Goal: Task Accomplishment & Management: Manage account settings

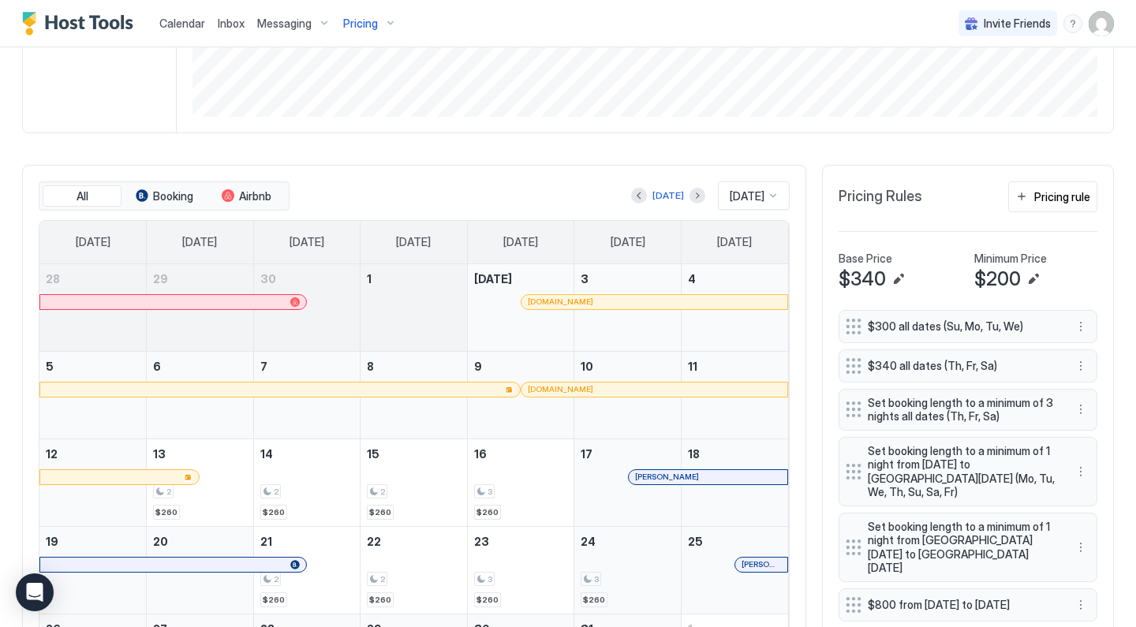
scroll to position [402, 0]
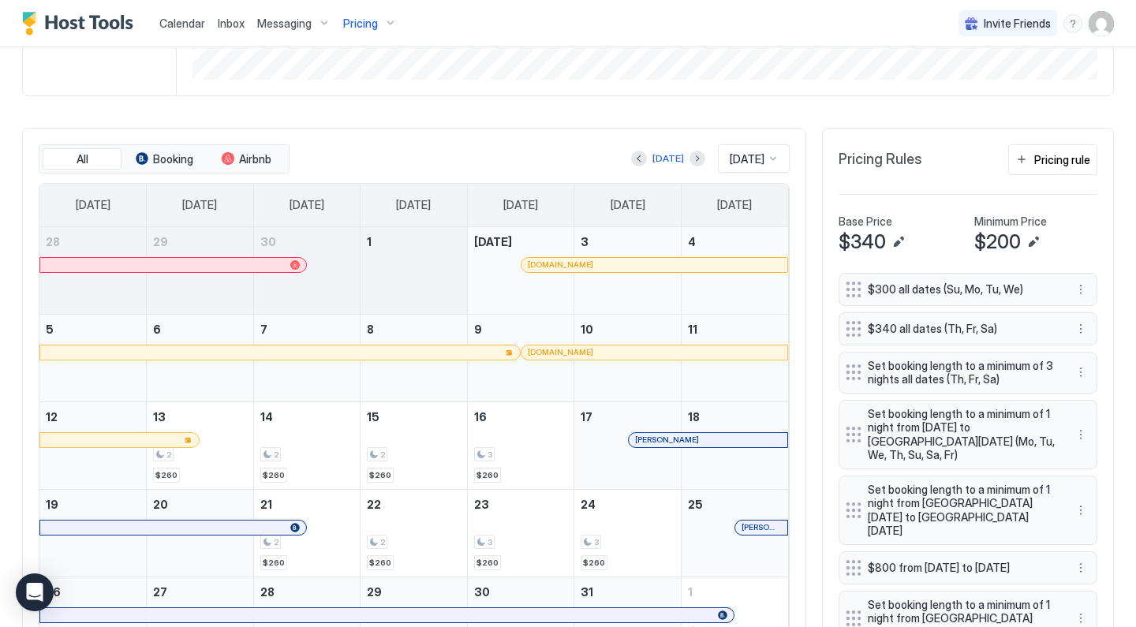
click at [1107, 26] on img "User profile" at bounding box center [1101, 23] width 25 height 25
click at [1027, 95] on div "Settings" at bounding box center [1013, 89] width 200 height 28
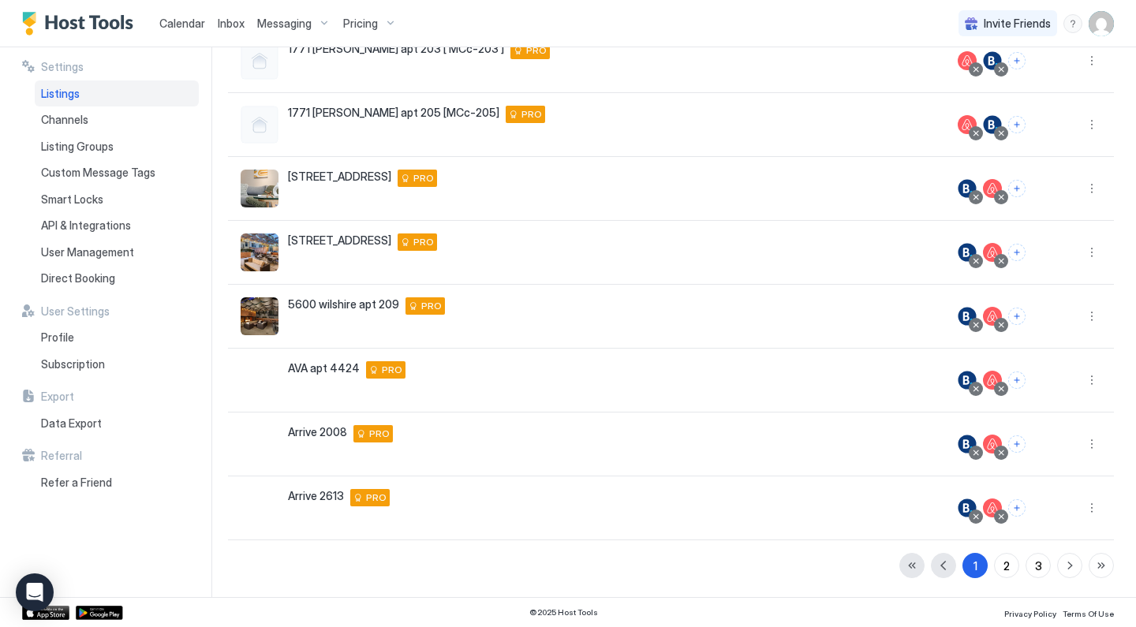
scroll to position [295, 0]
click at [1010, 564] on div "2" at bounding box center [1007, 566] width 6 height 17
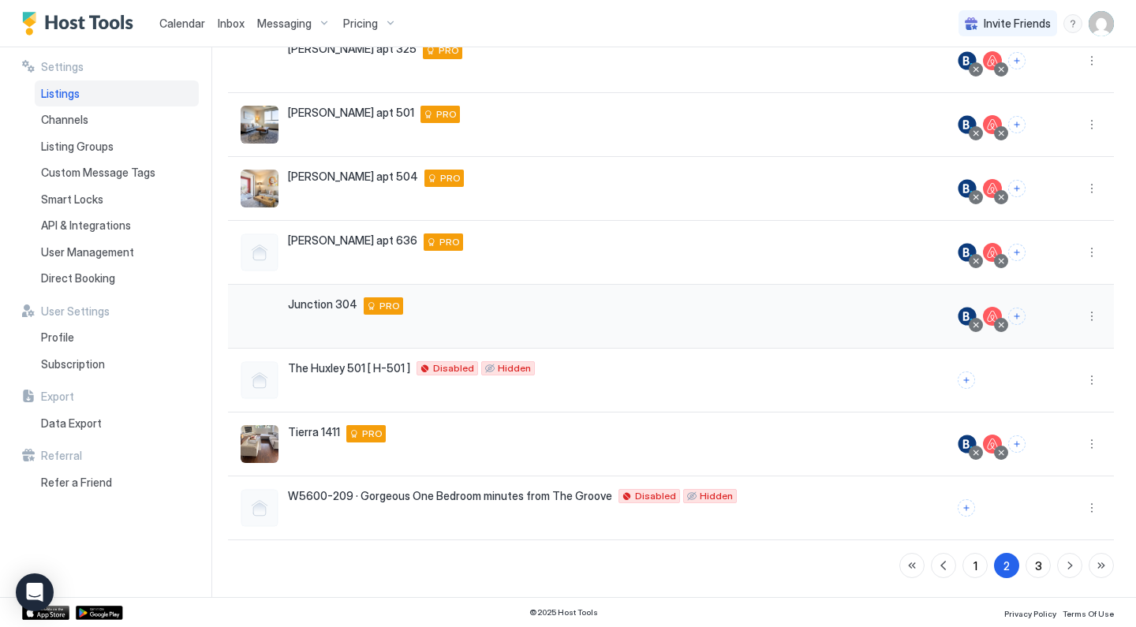
click at [1005, 324] on div at bounding box center [1001, 325] width 8 height 8
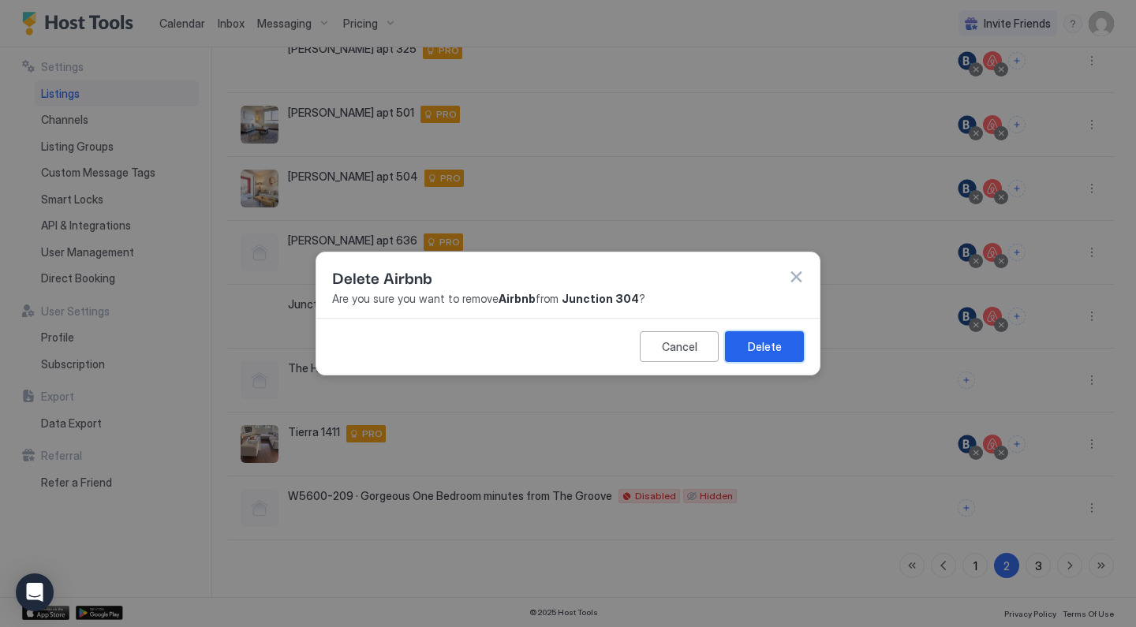
click at [758, 352] on div "Delete" at bounding box center [765, 347] width 34 height 17
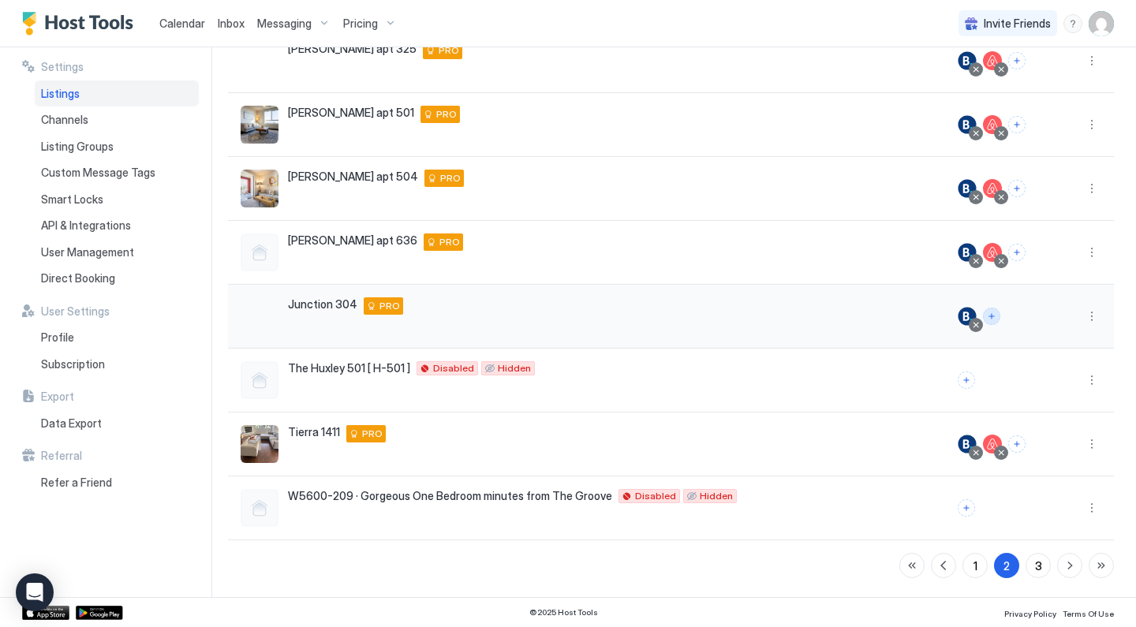
click at [991, 310] on button "Connect channels" at bounding box center [991, 316] width 17 height 17
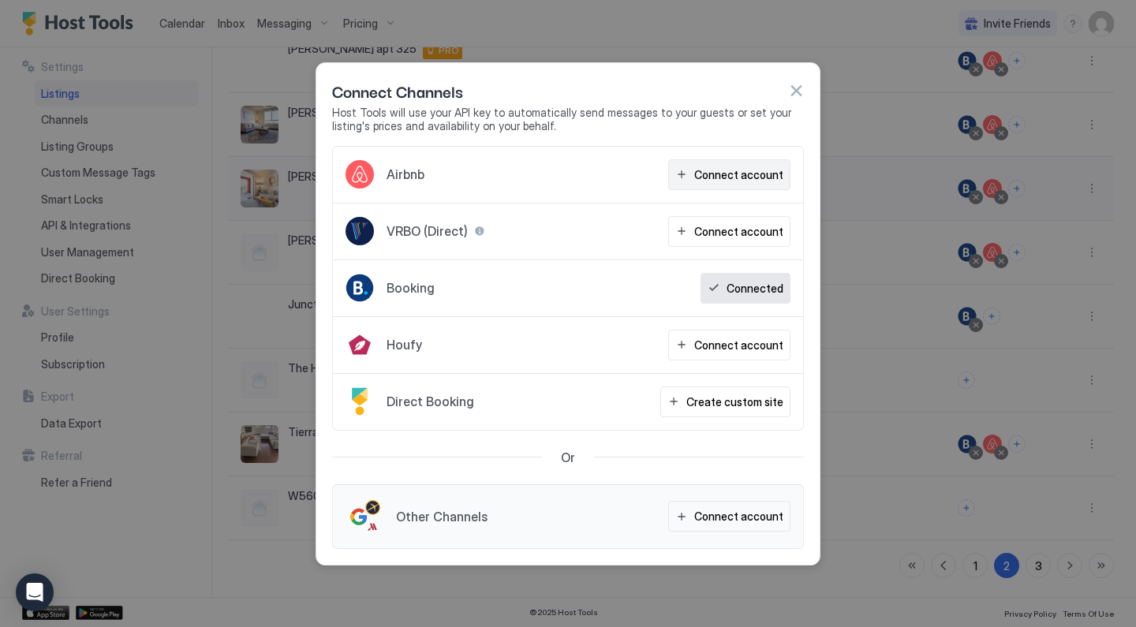
click at [730, 174] on div "Connect account" at bounding box center [738, 175] width 89 height 17
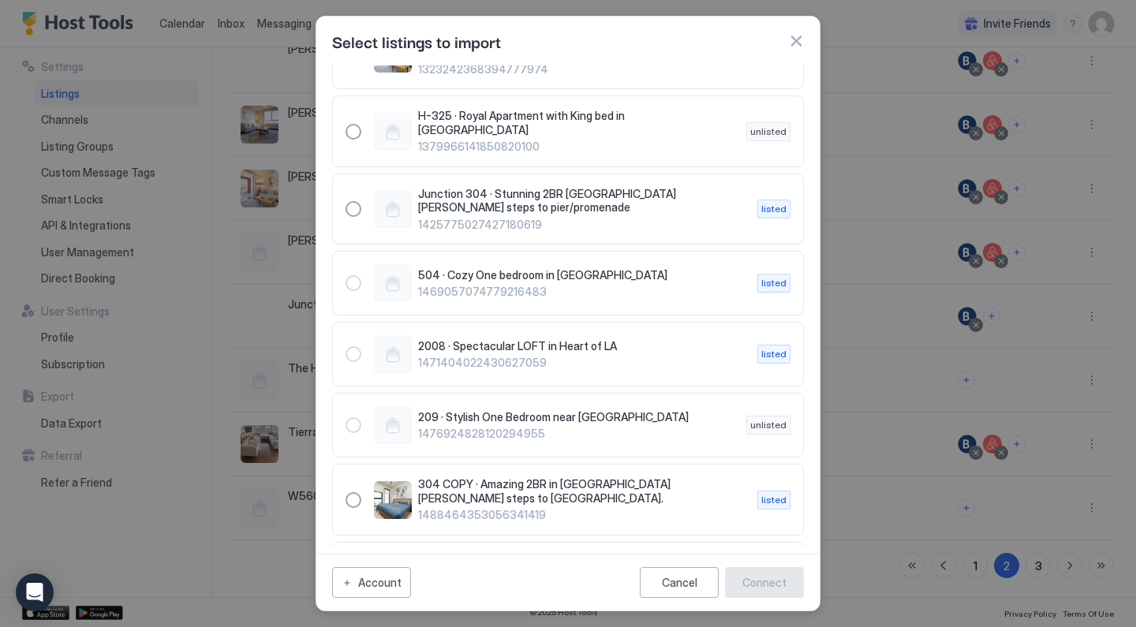
scroll to position [1453, 0]
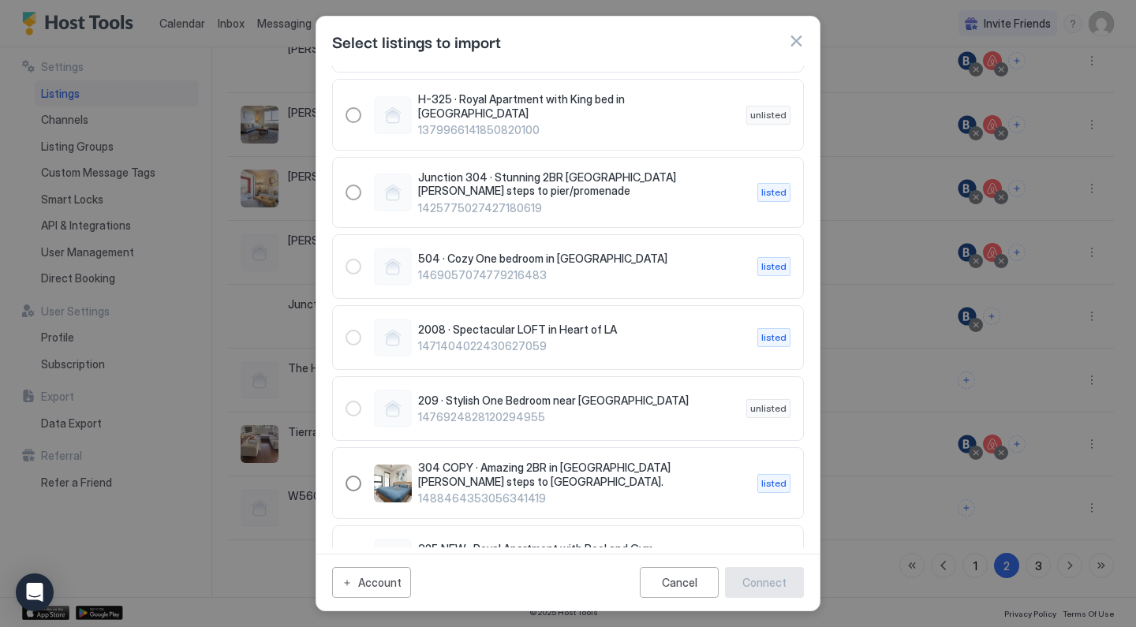
click at [552, 461] on span "304 COPY · Amazing 2BR in [GEOGRAPHIC_DATA][PERSON_NAME] steps to [GEOGRAPHIC_D…" at bounding box center [581, 475] width 327 height 28
click at [747, 578] on div "Connect" at bounding box center [765, 582] width 44 height 17
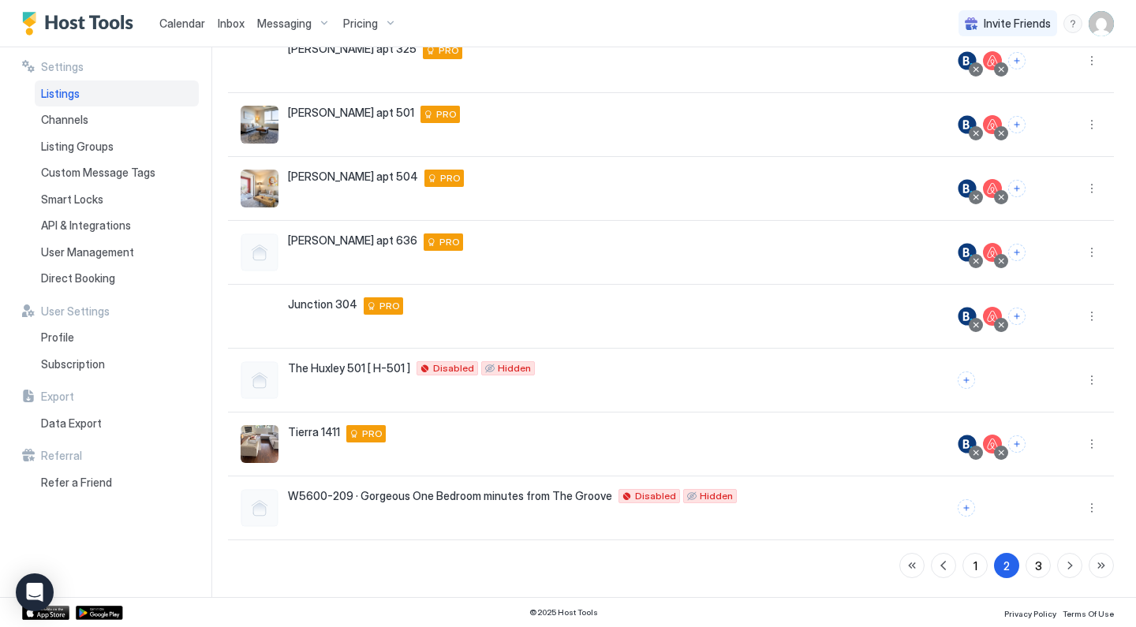
click at [198, 24] on span "Calendar" at bounding box center [182, 23] width 46 height 13
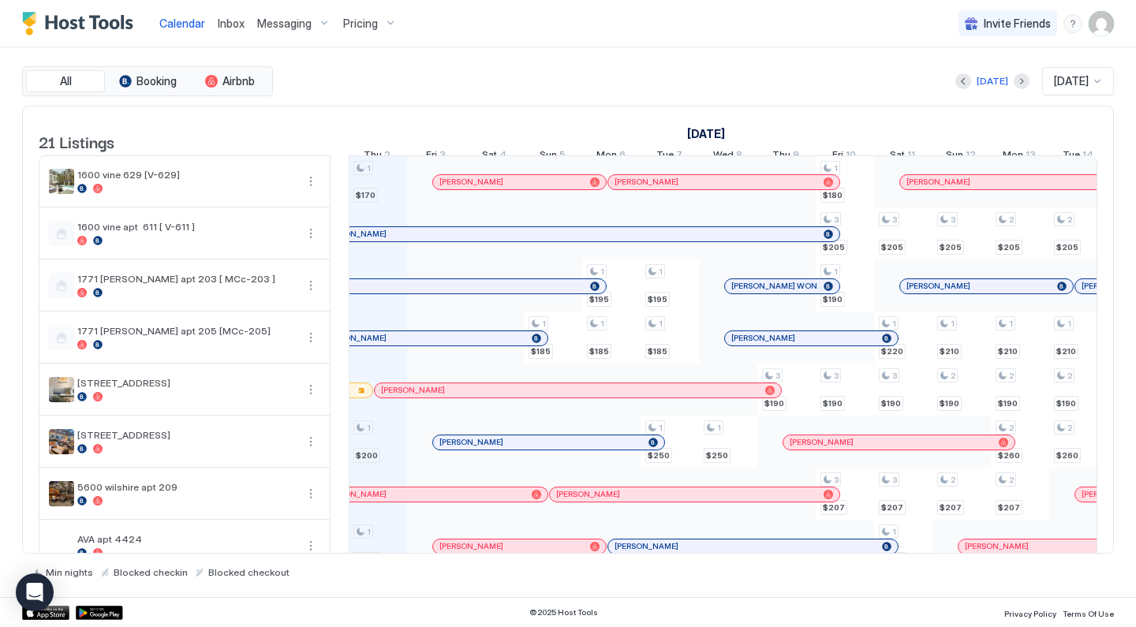
scroll to position [709, 0]
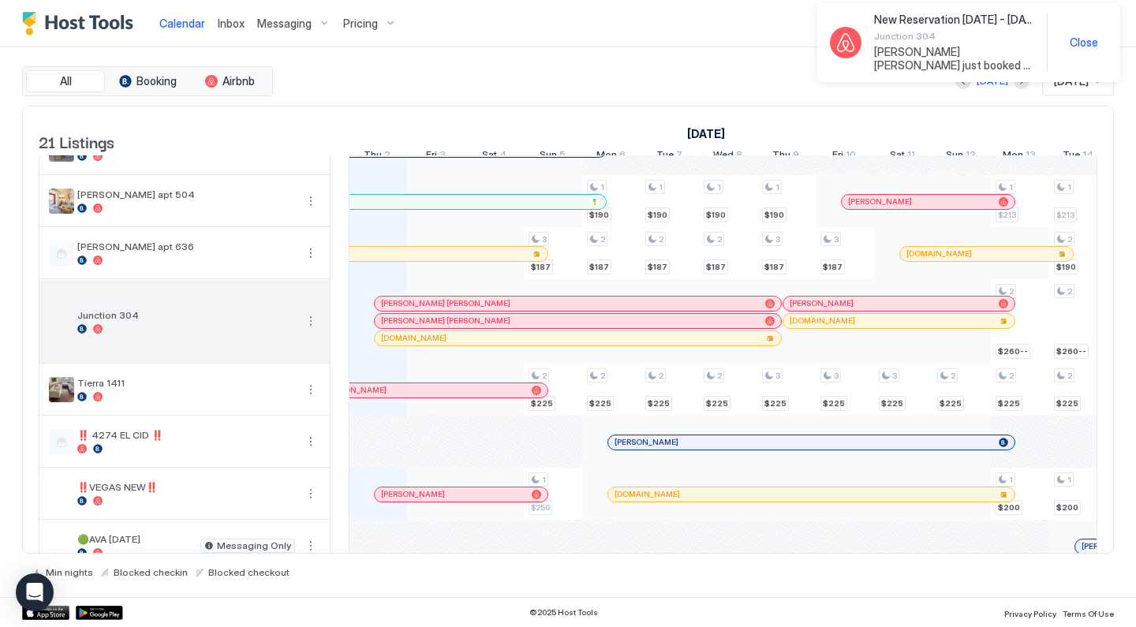
click at [311, 328] on button "More options" at bounding box center [310, 321] width 19 height 19
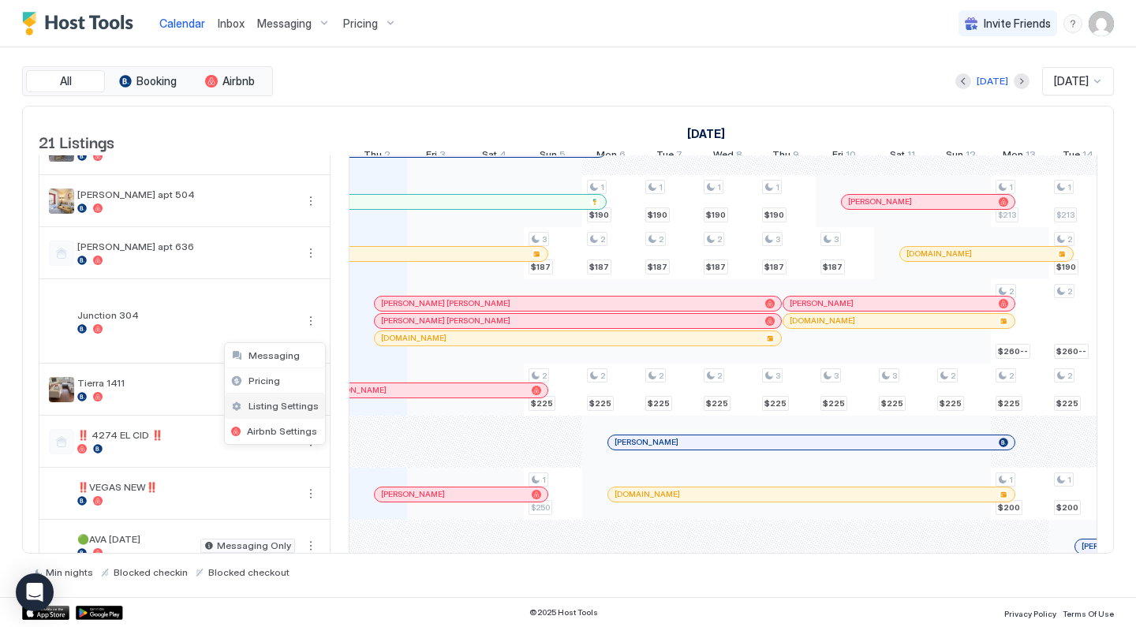
click at [297, 400] on span "Listing Settings" at bounding box center [284, 406] width 70 height 12
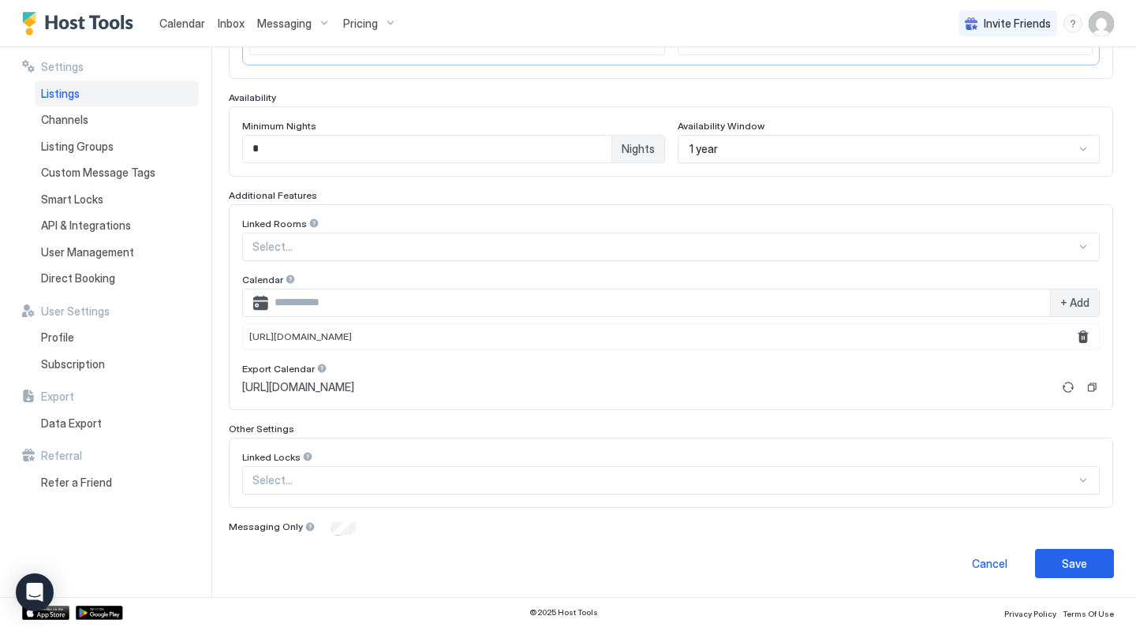
scroll to position [384, 0]
click at [1069, 388] on button "Refresh" at bounding box center [1068, 388] width 19 height 19
click at [1090, 387] on button "Copy" at bounding box center [1092, 388] width 16 height 16
click at [1087, 335] on button "Remove" at bounding box center [1083, 337] width 19 height 19
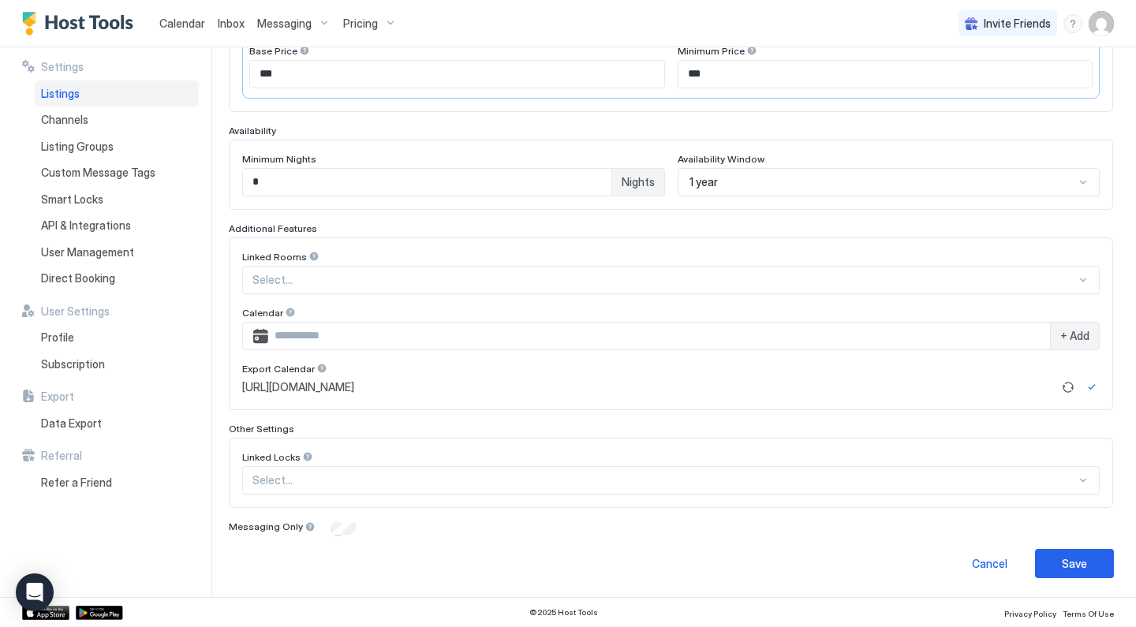
scroll to position [351, 0]
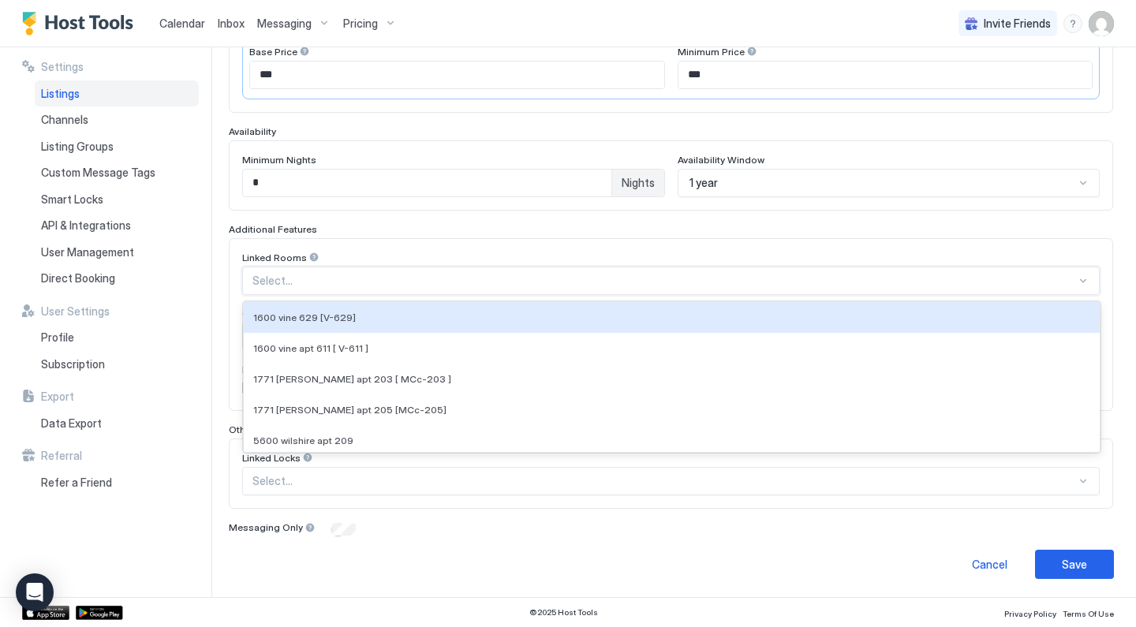
click at [449, 285] on div at bounding box center [665, 281] width 824 height 14
click at [458, 255] on div "Linked Rooms" at bounding box center [671, 259] width 858 height 15
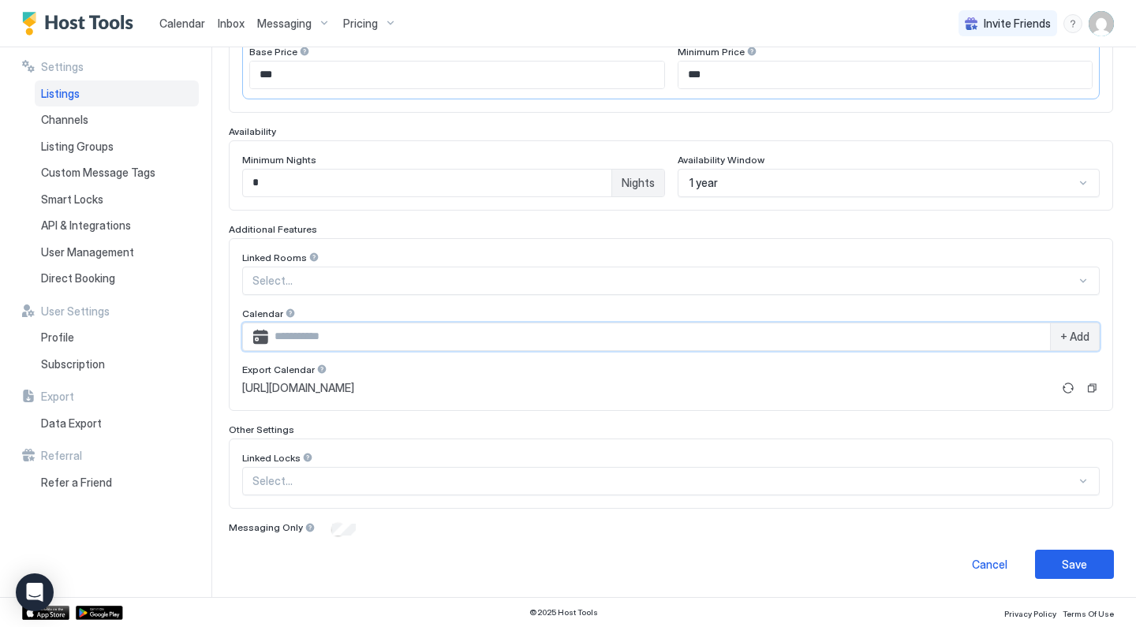
click at [427, 333] on input "Input Field" at bounding box center [659, 337] width 782 height 27
paste input "**********"
type input "**********"
click at [1077, 342] on span "+ Add" at bounding box center [1075, 337] width 29 height 14
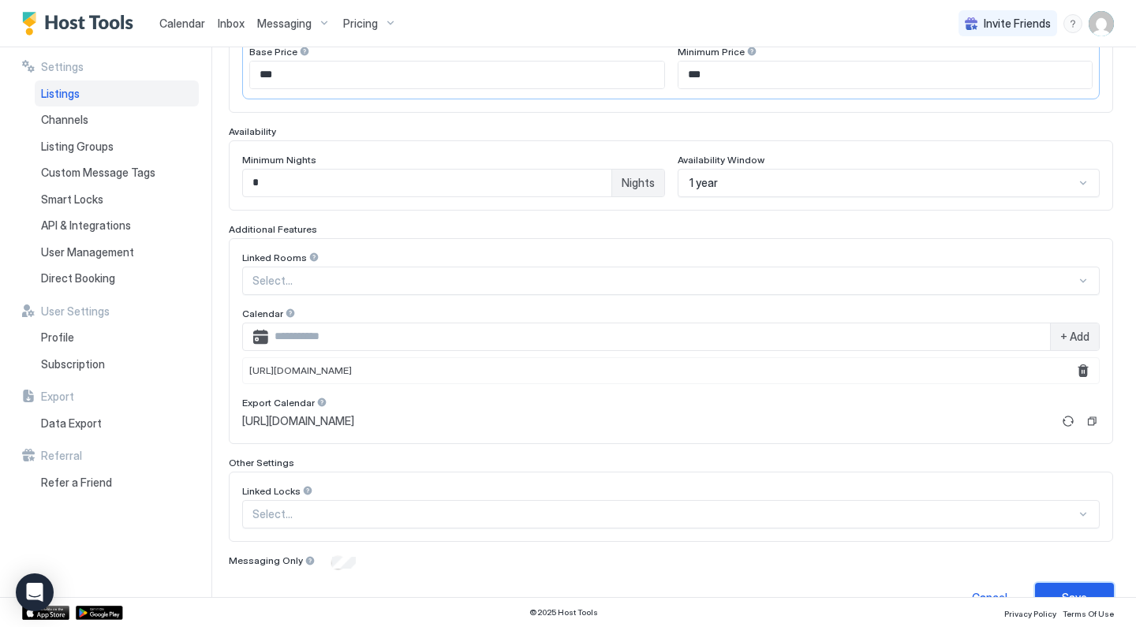
click at [1063, 586] on button "Save" at bounding box center [1074, 597] width 79 height 29
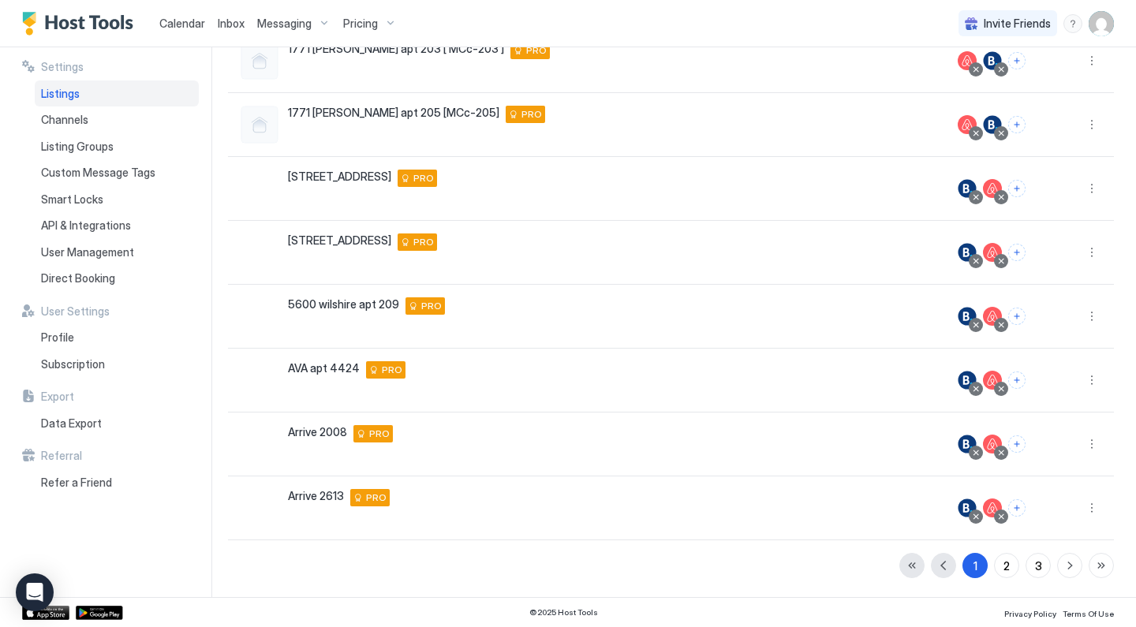
scroll to position [295, 0]
click at [186, 21] on span "Calendar" at bounding box center [182, 23] width 46 height 13
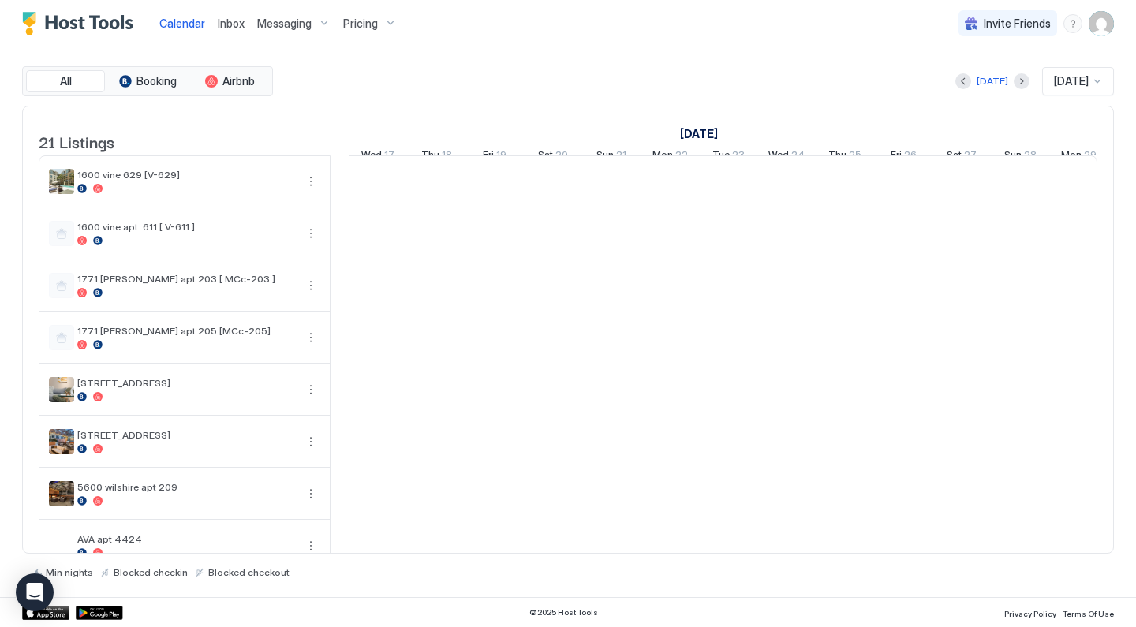
scroll to position [0, 877]
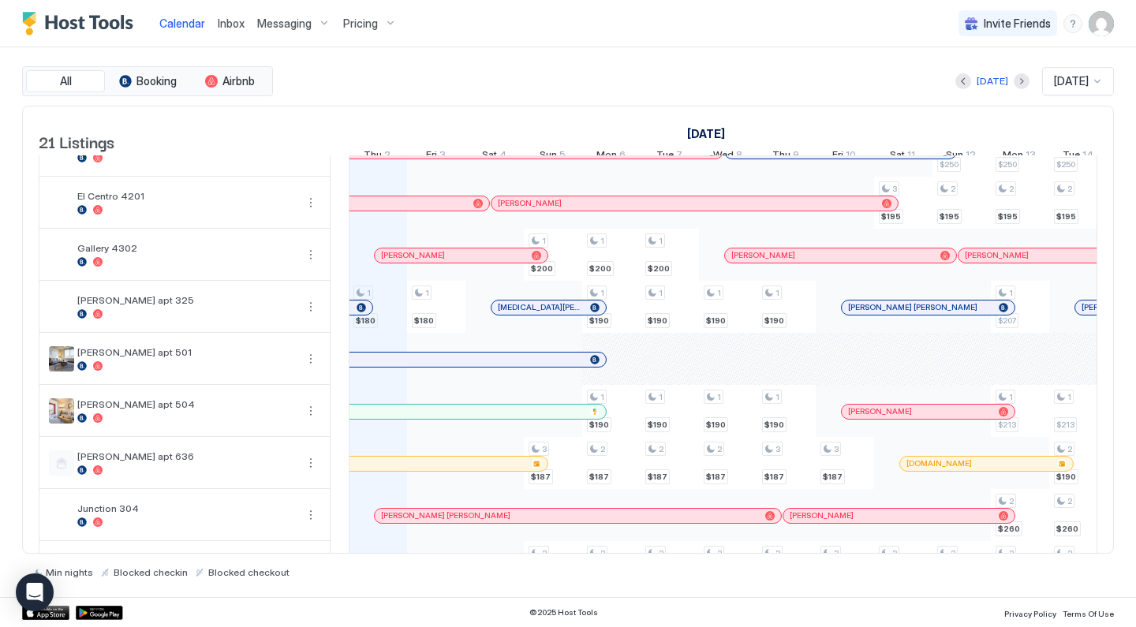
scroll to position [438, 0]
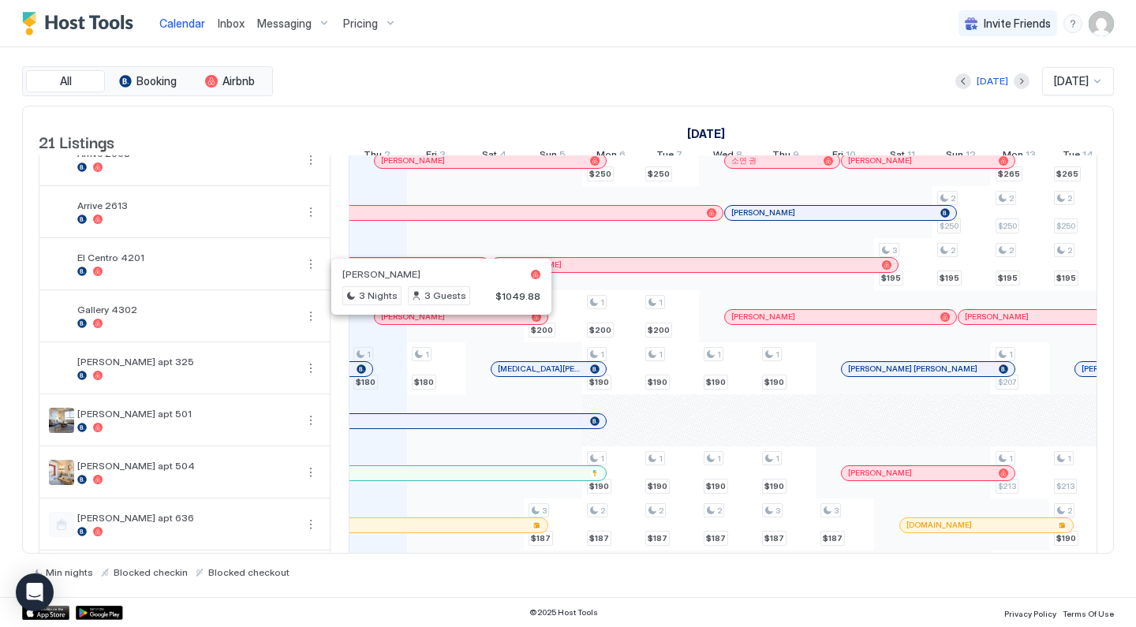
click at [436, 324] on div at bounding box center [435, 317] width 13 height 13
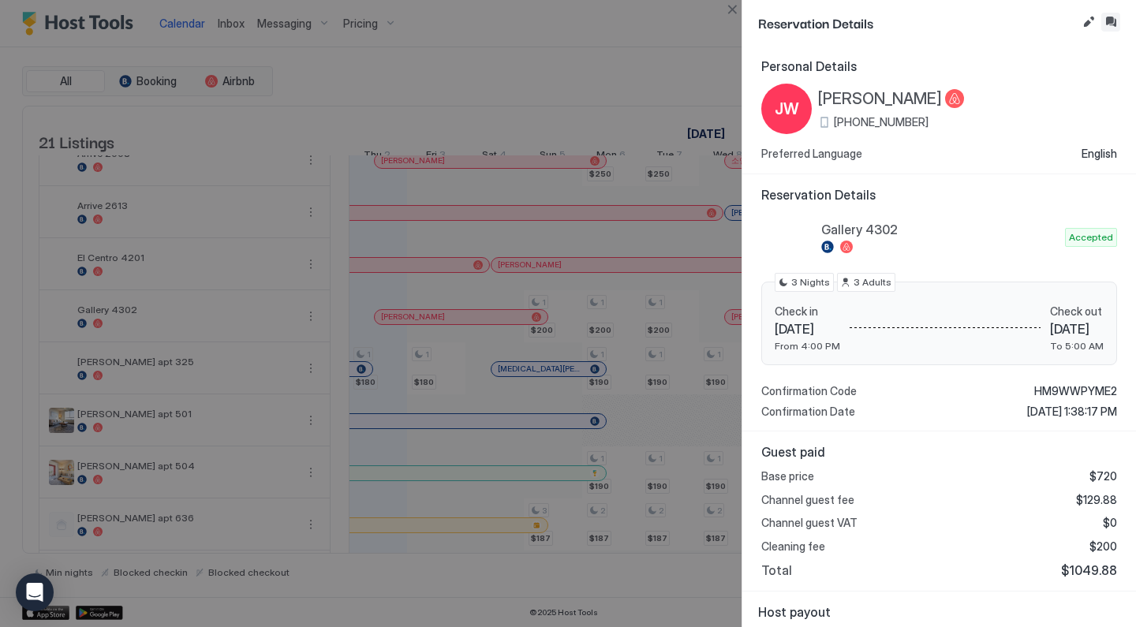
click at [1110, 24] on button "Inbox" at bounding box center [1111, 22] width 19 height 19
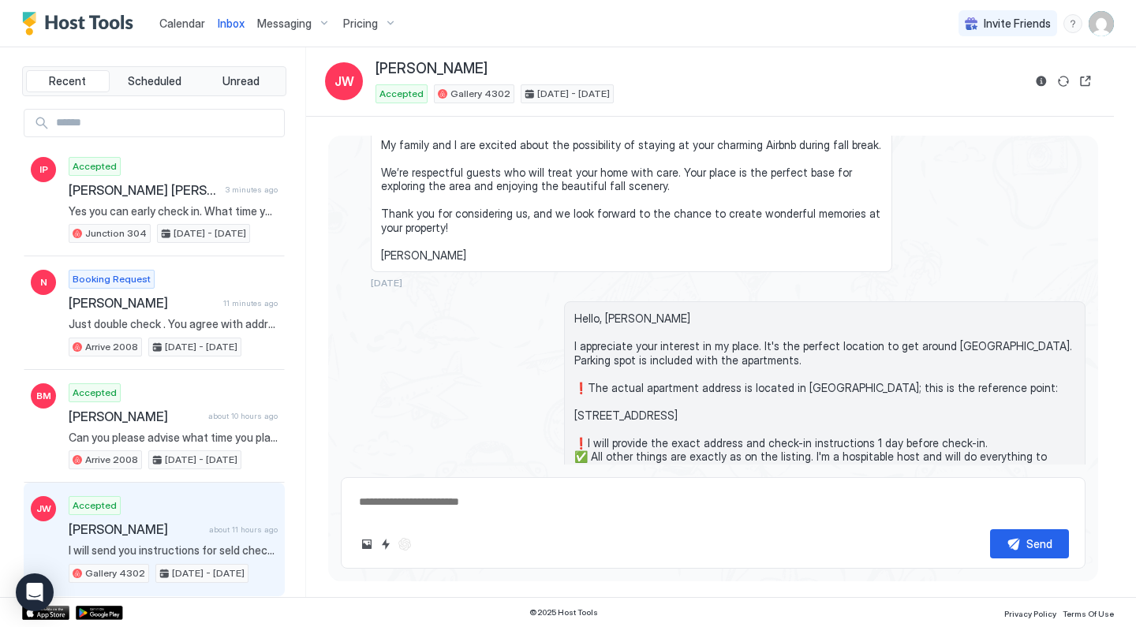
scroll to position [194, 0]
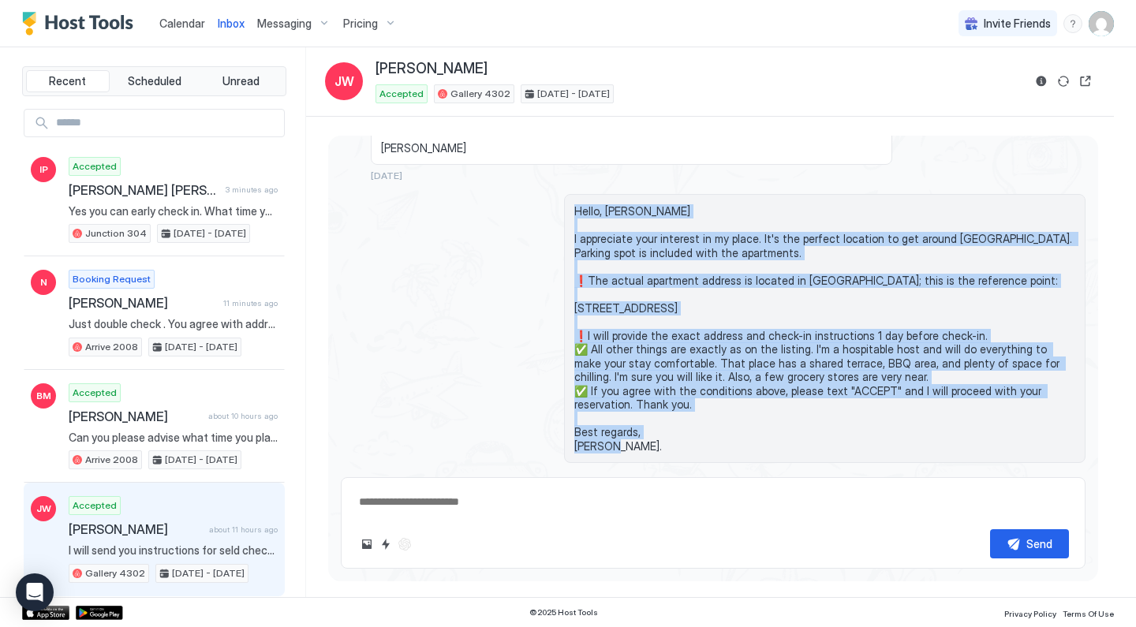
drag, startPoint x: 626, startPoint y: 451, endPoint x: 575, endPoint y: 225, distance: 232.0
click at [574, 222] on span "Hello, Jackie I appreciate your interest in my place. It's the perfect location…" at bounding box center [824, 328] width 501 height 249
copy span "Hello, Jackie I appreciate your interest in my place. It's the perfect location…"
type textarea "*"
click at [297, 24] on span "Messaging" at bounding box center [284, 24] width 54 height 14
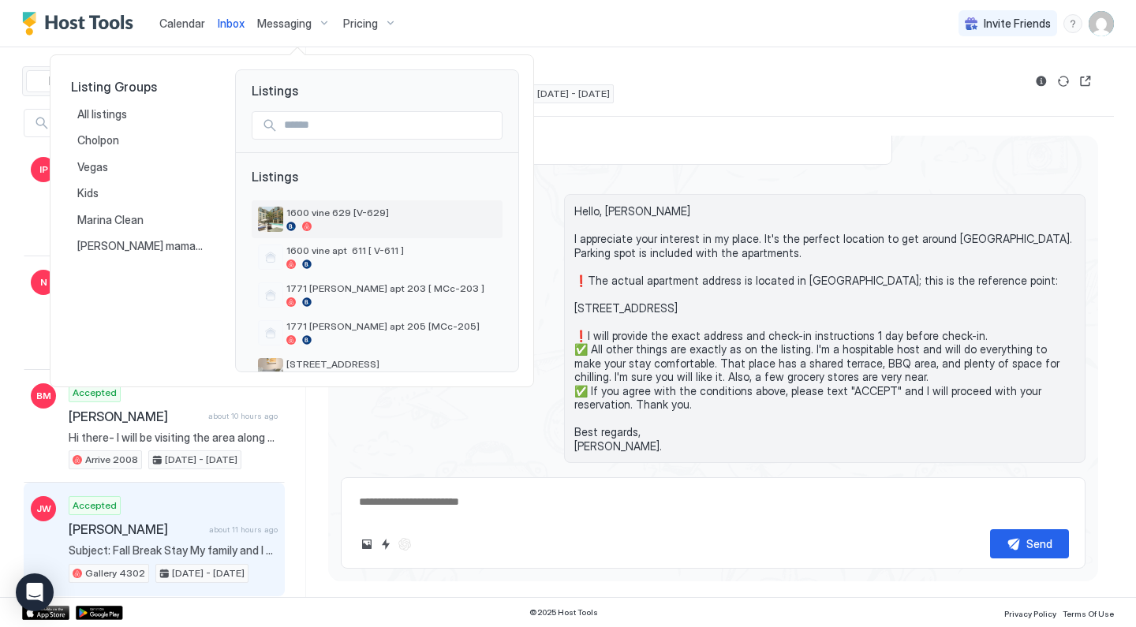
click at [320, 229] on div at bounding box center [391, 226] width 210 height 9
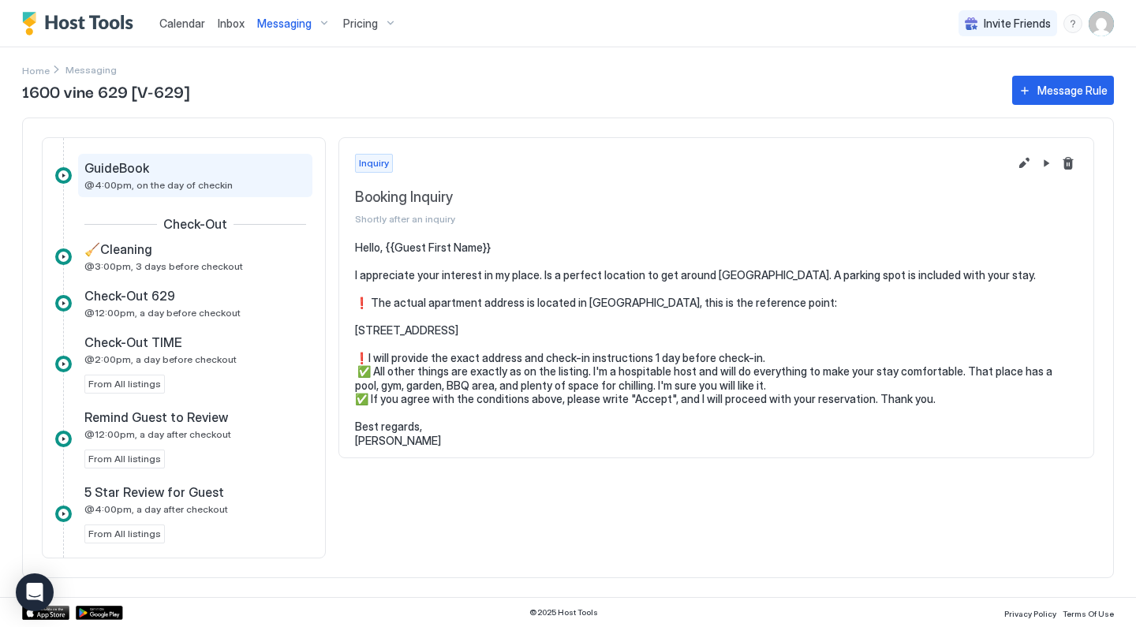
scroll to position [548, 0]
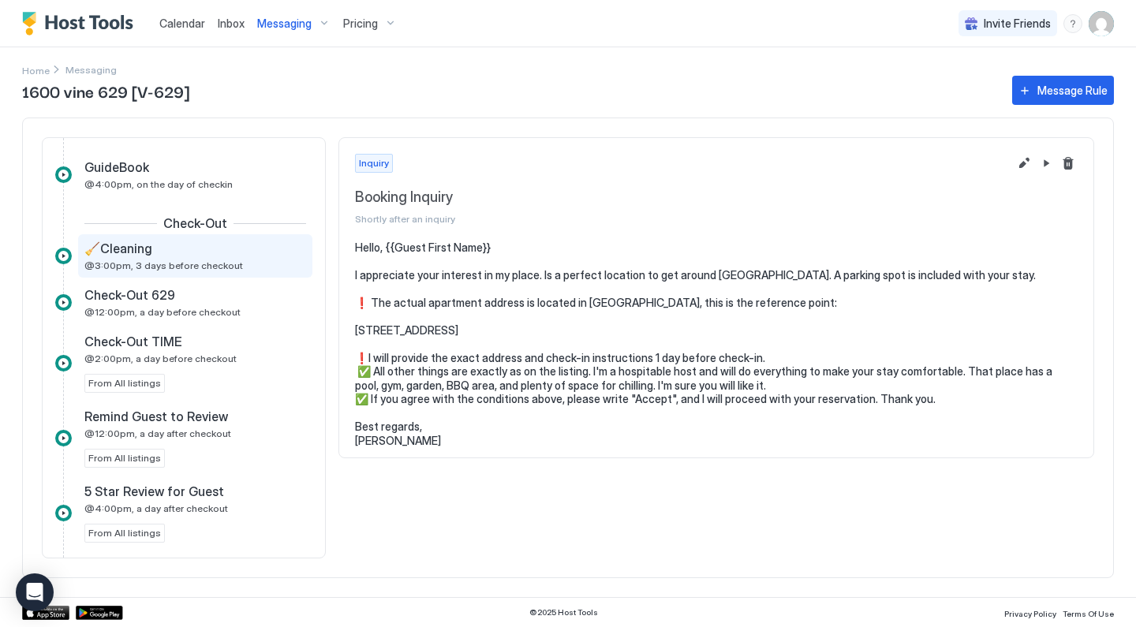
click at [228, 263] on span "@3:00pm, 3 days before checkout" at bounding box center [163, 266] width 159 height 12
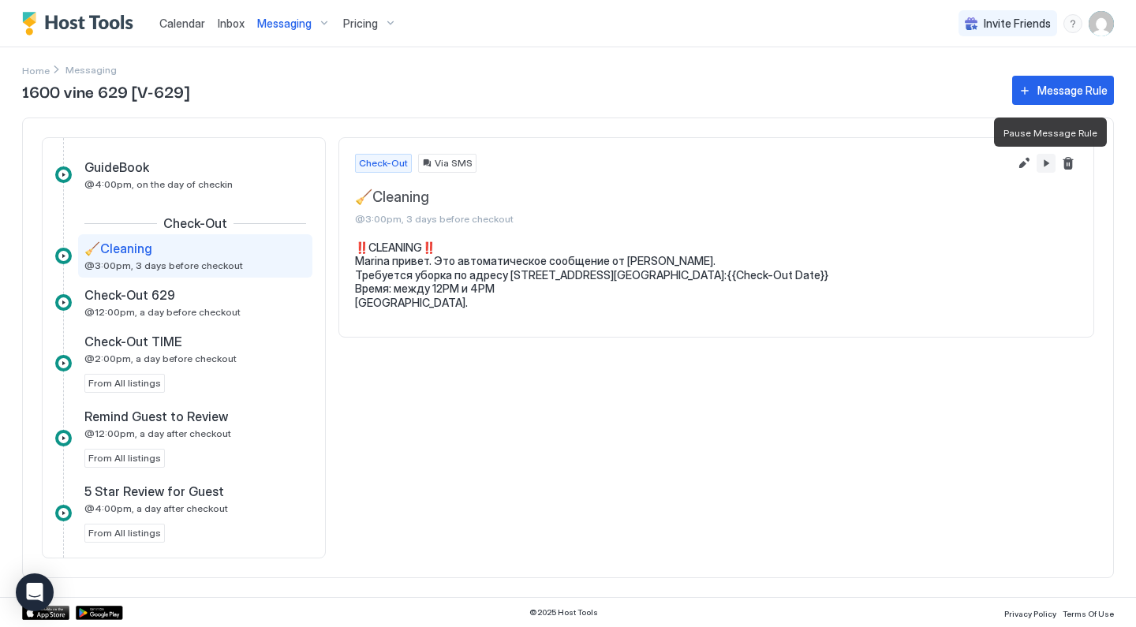
click at [1048, 166] on button "Pause Message Rule" at bounding box center [1046, 163] width 19 height 19
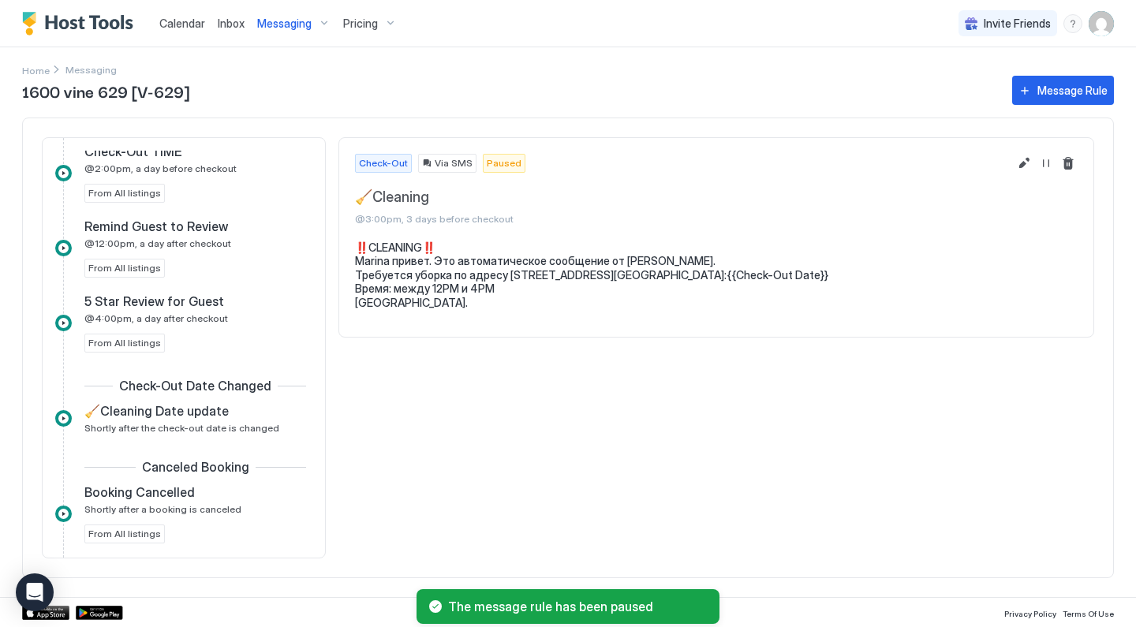
scroll to position [750, 0]
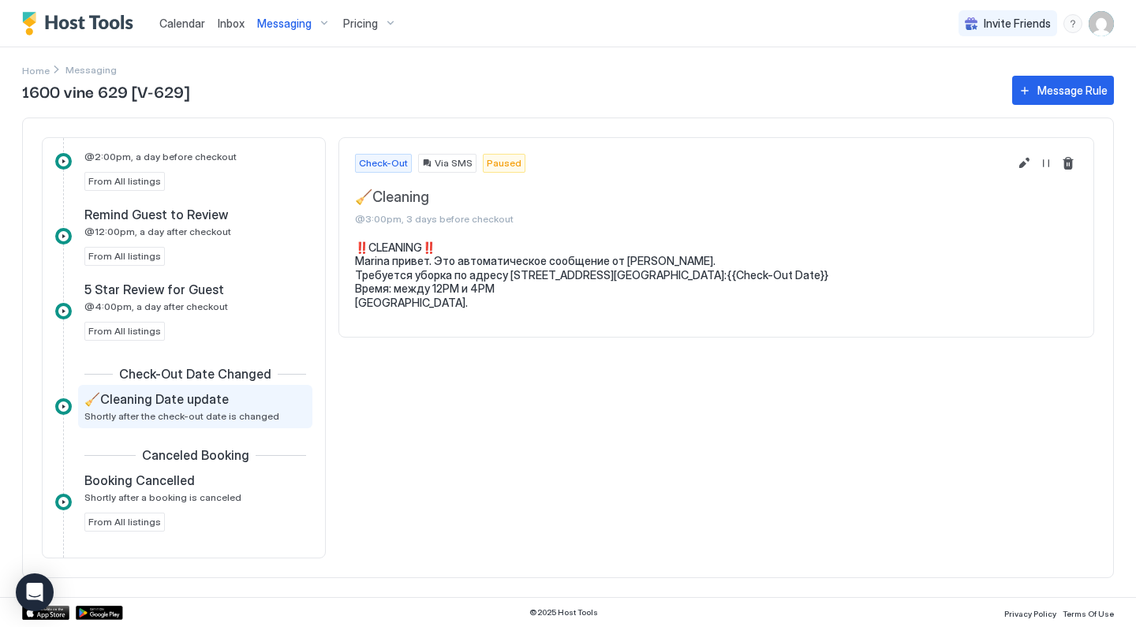
click at [228, 406] on div "🧹Cleaning Date update" at bounding box center [184, 399] width 200 height 16
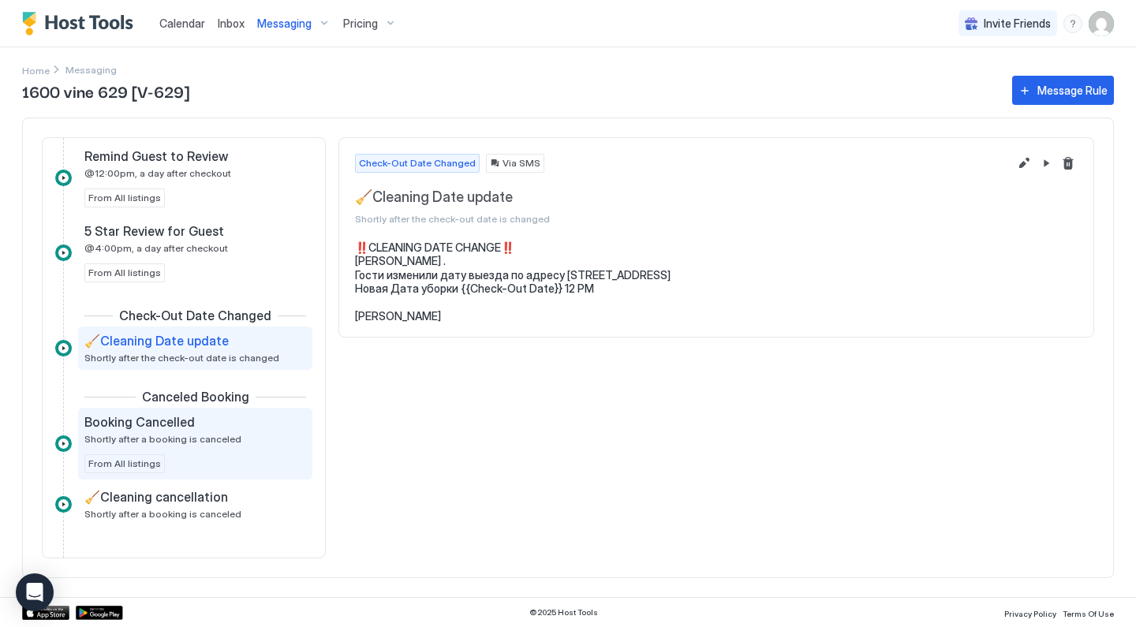
scroll to position [808, 0]
